Goal: Check status: Check status

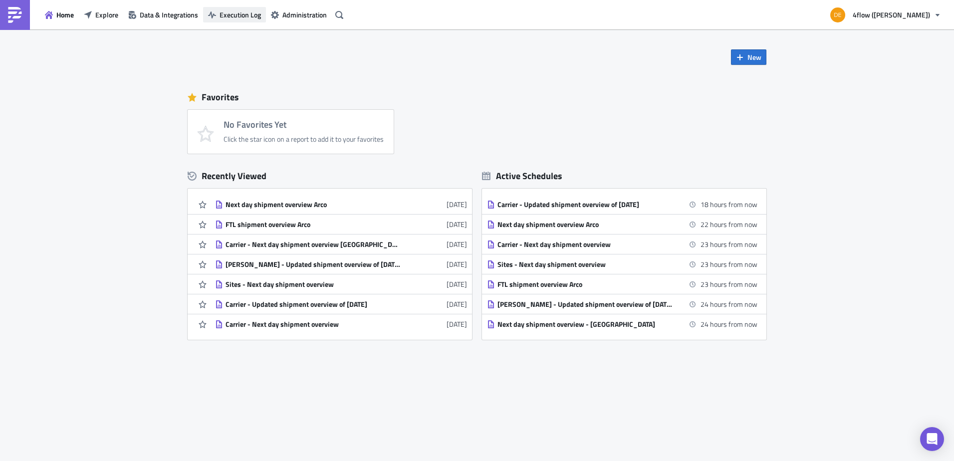
click at [246, 20] on button "Execution Log" at bounding box center [234, 14] width 63 height 15
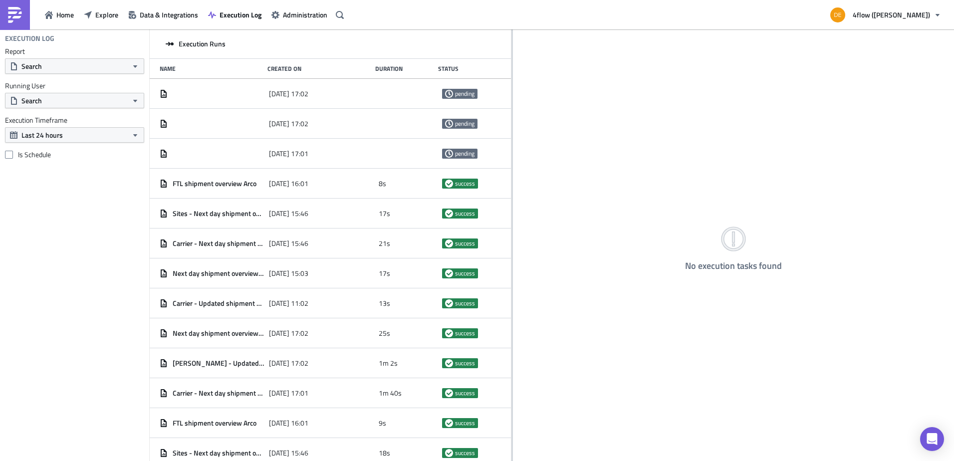
drag, startPoint x: 311, startPoint y: 118, endPoint x: 511, endPoint y: 124, distance: 200.6
click at [511, 124] on div at bounding box center [511, 245] width 1 height 433
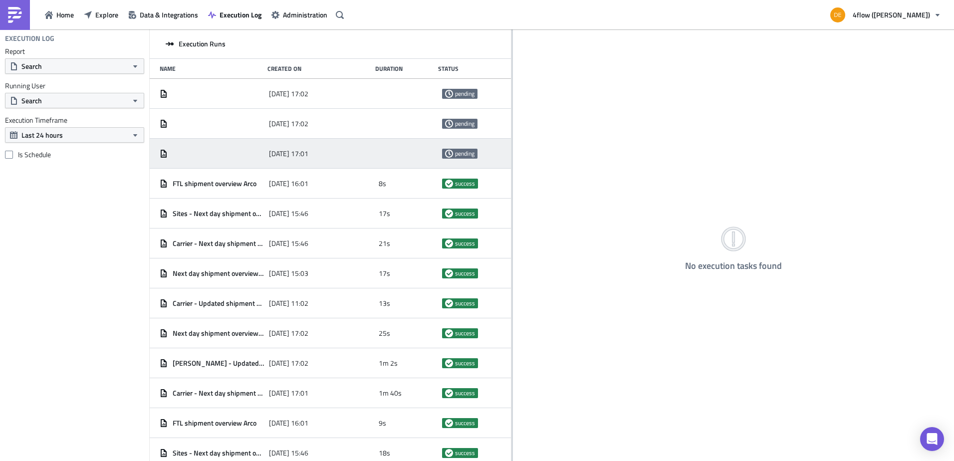
click at [446, 151] on icon at bounding box center [449, 154] width 8 height 8
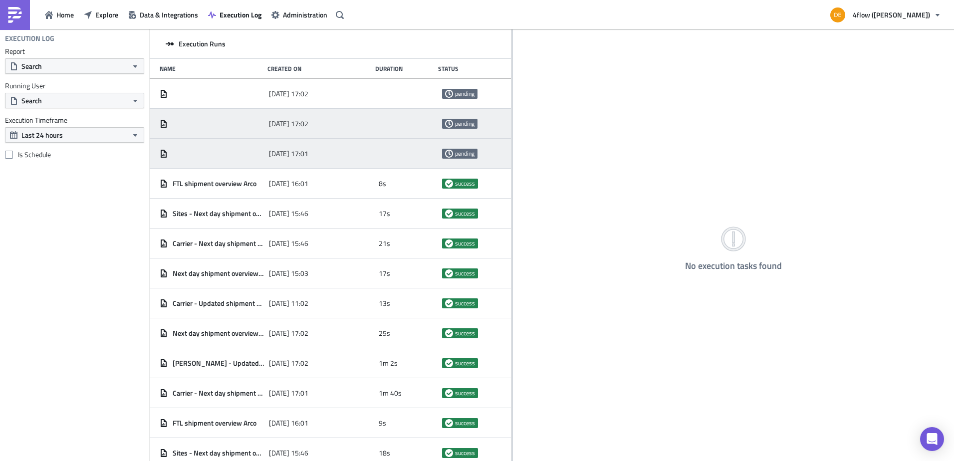
click at [308, 125] on span "[DATE] 17:02" at bounding box center [288, 123] width 39 height 9
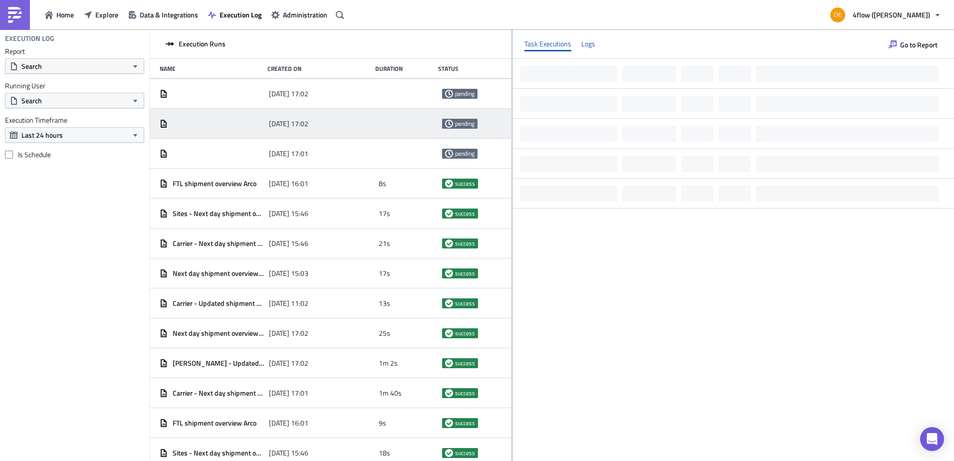
click at [587, 47] on div "Logs" at bounding box center [588, 43] width 14 height 15
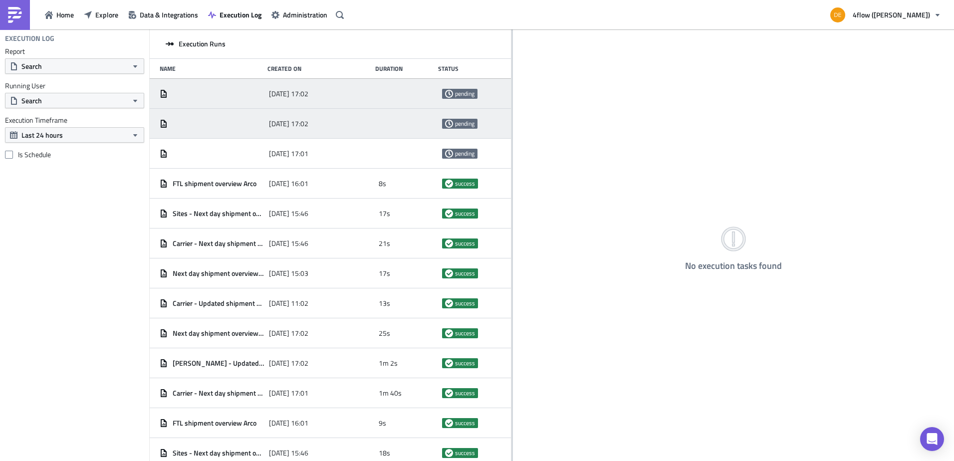
click at [262, 96] on div "[DATE] 17:02 pending" at bounding box center [330, 94] width 361 height 30
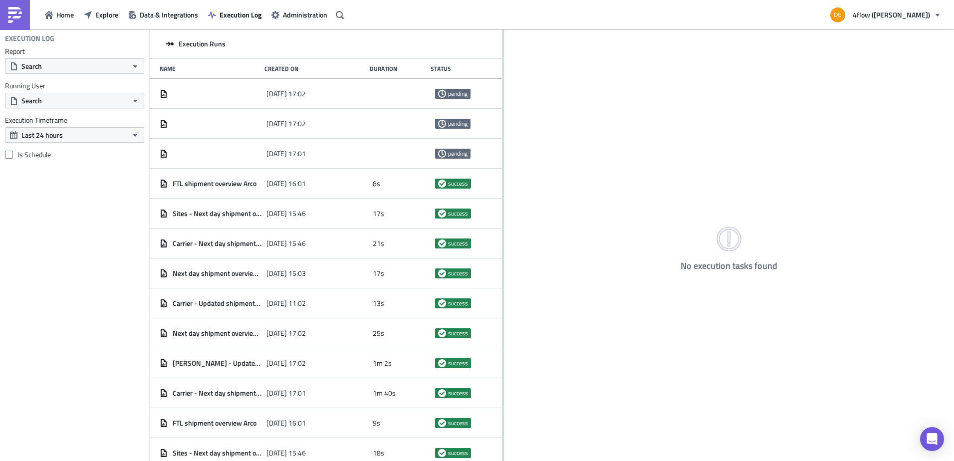
drag, startPoint x: 311, startPoint y: 177, endPoint x: 502, endPoint y: 178, distance: 191.1
click at [502, 178] on div at bounding box center [502, 245] width 1 height 433
